Goal: Information Seeking & Learning: Learn about a topic

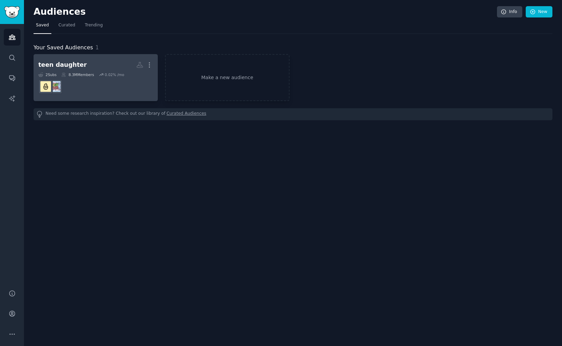
click at [90, 64] on h2 "teen daughter More" at bounding box center [95, 65] width 115 height 12
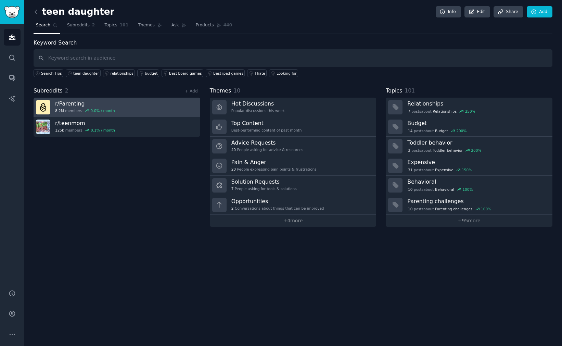
click at [114, 112] on link "r/ Parenting 8.2M members 0.0 % / month" at bounding box center [117, 106] width 167 height 19
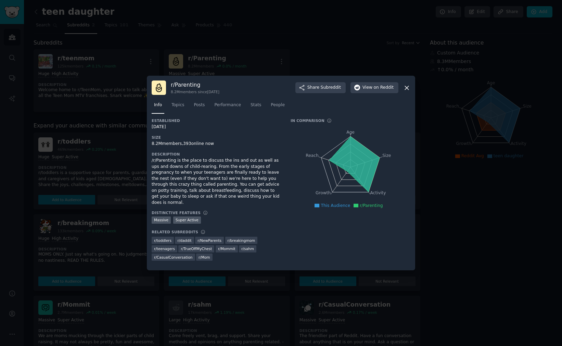
click at [126, 223] on div at bounding box center [281, 173] width 562 height 346
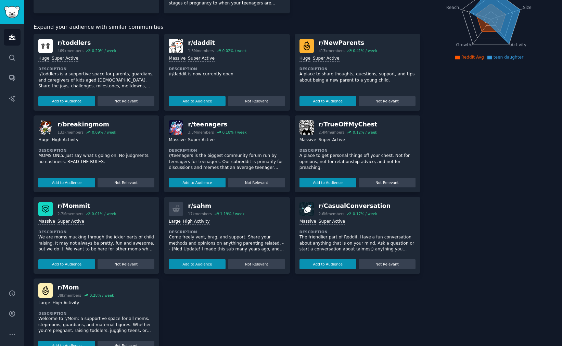
scroll to position [117, 0]
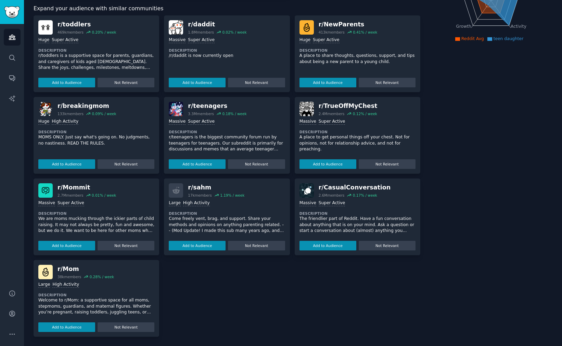
click at [206, 187] on div "r/ sahm" at bounding box center [216, 187] width 56 height 9
click at [202, 187] on div "r/ sahm" at bounding box center [216, 187] width 56 height 9
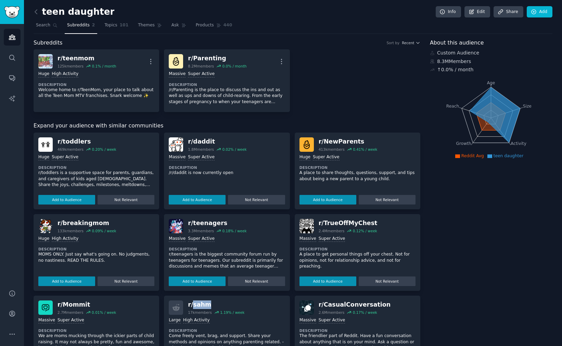
scroll to position [4, 0]
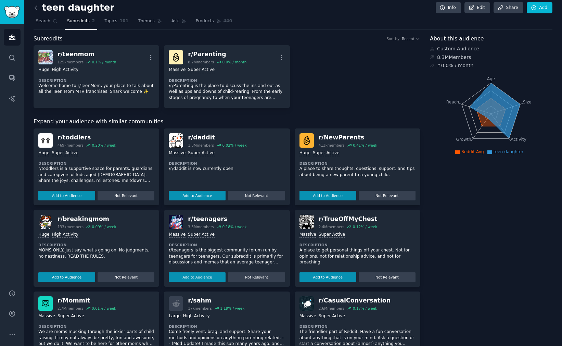
click at [474, 257] on div "About this audience Custom Audience 8.3M Members ↑ 0.0 % / month Age Size Activ…" at bounding box center [491, 242] width 122 height 415
